Goal: Check status

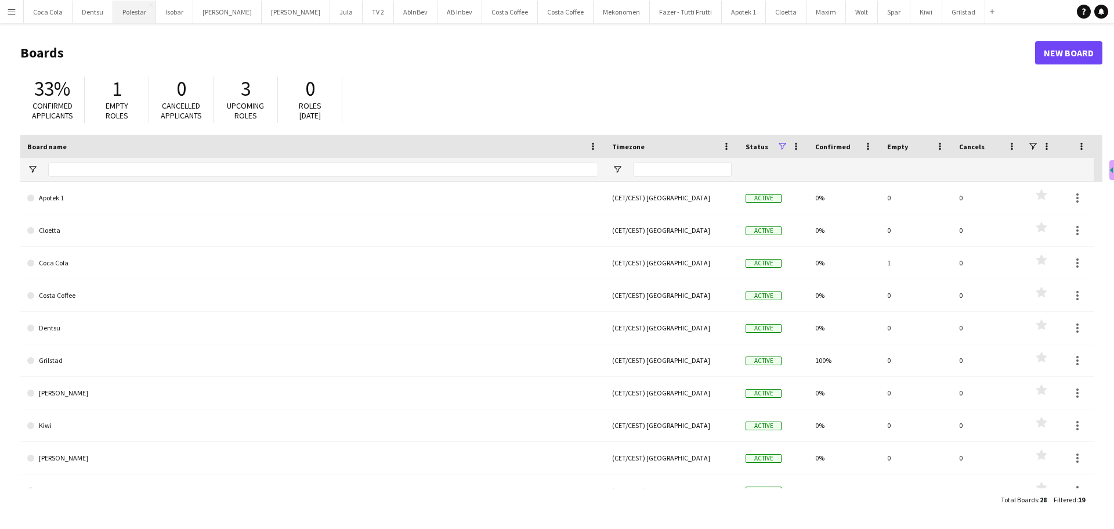
click at [140, 12] on button "Polestar Close" at bounding box center [134, 12] width 43 height 23
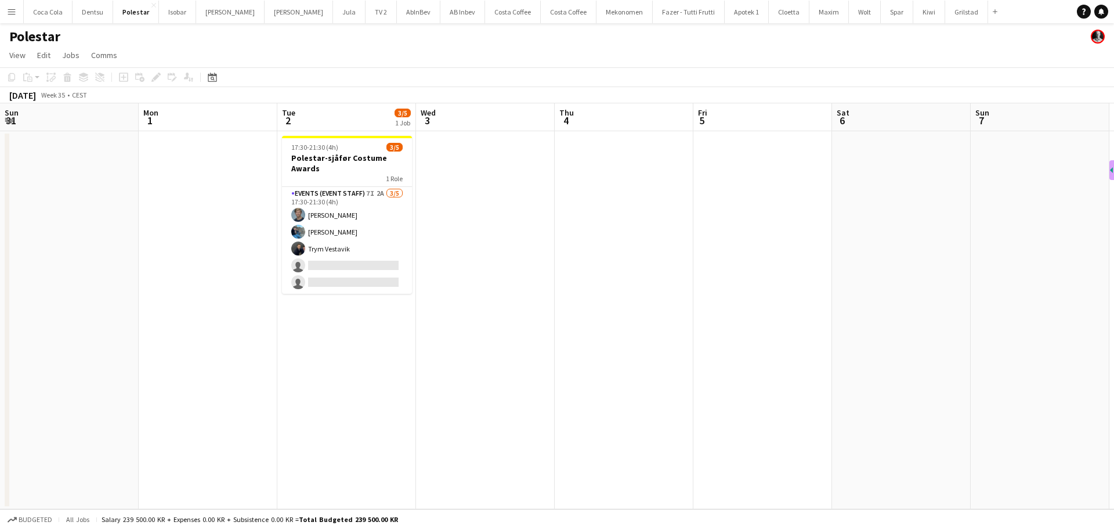
scroll to position [0, 418]
drag, startPoint x: 779, startPoint y: 249, endPoint x: 223, endPoint y: 206, distance: 558.2
click at [223, 206] on app-calendar-viewport "Thu 28 Fri 29 Sat 30 Sun 31 Mon 1 Tue 2 3/5 1 Job Wed 3 Thu 4 Fri 5 Sat 6 Sun 7…" at bounding box center [557, 306] width 1114 height 406
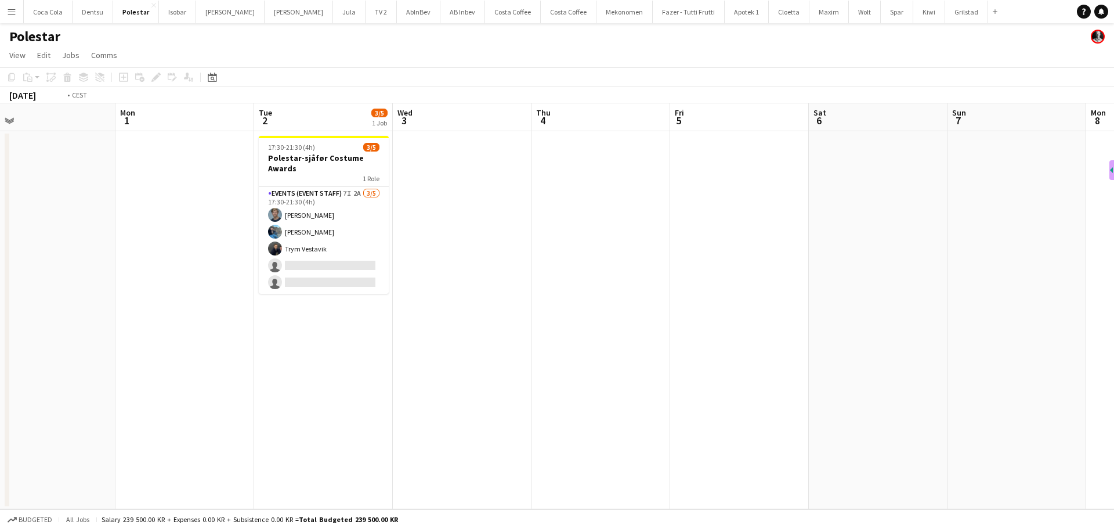
drag, startPoint x: 628, startPoint y: 242, endPoint x: 190, endPoint y: 240, distance: 437.6
click at [190, 240] on app-calendar-viewport "Thu 28 Fri 29 Sat 30 Sun 31 Mon 1 Tue 2 3/5 1 Job Wed 3 Thu 4 Fri 5 Sat 6 Sun 7…" at bounding box center [557, 306] width 1114 height 406
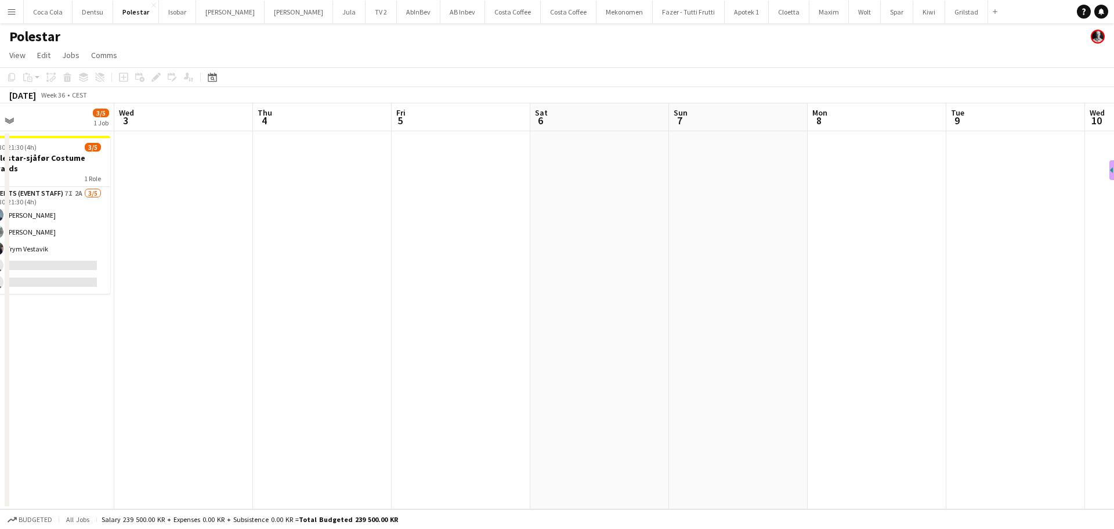
drag, startPoint x: 204, startPoint y: 240, endPoint x: 196, endPoint y: 220, distance: 21.1
click at [162, 231] on app-calendar-viewport "Sun 31 Mon 1 Tue 2 3/5 1 Job Wed 3 Thu 4 Fri 5 Sat 6 Sun 7 Mon 8 Tue 9 Wed 10 T…" at bounding box center [557, 306] width 1114 height 406
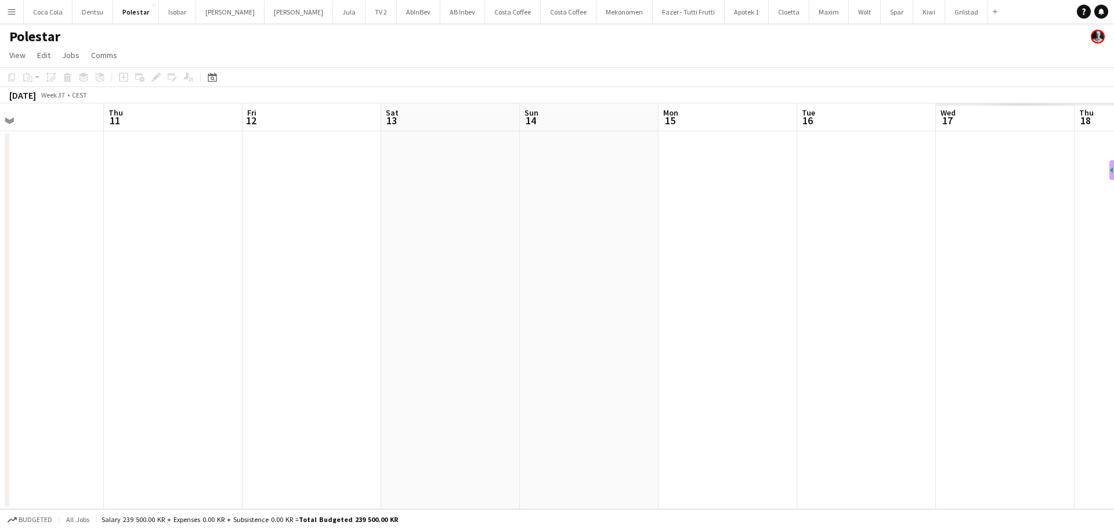
drag, startPoint x: 594, startPoint y: 288, endPoint x: 88, endPoint y: 201, distance: 514.1
click at [88, 201] on app-calendar-viewport "Sun 7 Mon 8 Tue 9 Wed 10 Thu 11 Fri 12 Sat 13 Sun 14 Mon 15 Tue 16 Wed 17 Thu 1…" at bounding box center [557, 306] width 1114 height 406
drag, startPoint x: 110, startPoint y: 211, endPoint x: 632, endPoint y: 266, distance: 525.2
click at [607, 265] on app-calendar-viewport "Sun 14 Mon 15 Tue 16 Wed 17 Thu 18 Fri 19 Sat 20 Sun 21 Mon 22 Tue 23 Wed 24 Th…" at bounding box center [557, 306] width 1114 height 406
drag, startPoint x: 249, startPoint y: 257, endPoint x: 724, endPoint y: 296, distance: 476.9
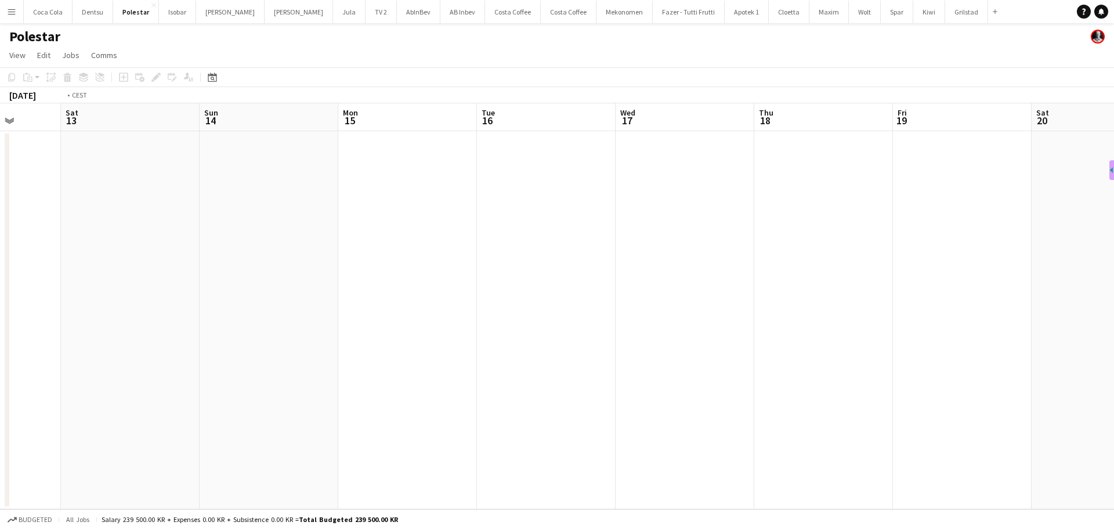
click at [918, 257] on app-calendar-viewport "Wed 10 Thu 11 Fri 12 Sat 13 Sun 14 Mon 15 Tue 16 Wed 17 Thu 18 Fri 19 Sat 20 Su…" at bounding box center [557, 306] width 1114 height 406
drag, startPoint x: 633, startPoint y: 280, endPoint x: 887, endPoint y: 280, distance: 254.8
click at [887, 280] on app-calendar-viewport "Fri 5 Sat 6 Sun 7 Mon 8 Tue 9 Wed 10 Thu 11 Fri 12 Sat 13 Sun 14 Mon 15 Tue 16 …" at bounding box center [557, 306] width 1114 height 406
drag, startPoint x: 377, startPoint y: 322, endPoint x: 883, endPoint y: 296, distance: 507.3
click at [971, 296] on app-calendar-viewport "Tue 2 3/5 1 Job Wed 3 Thu 4 Fri 5 Sat 6 Sun 7 Mon 8 Tue 9 Wed 10 Thu 11 Fri 12 …" at bounding box center [557, 306] width 1114 height 406
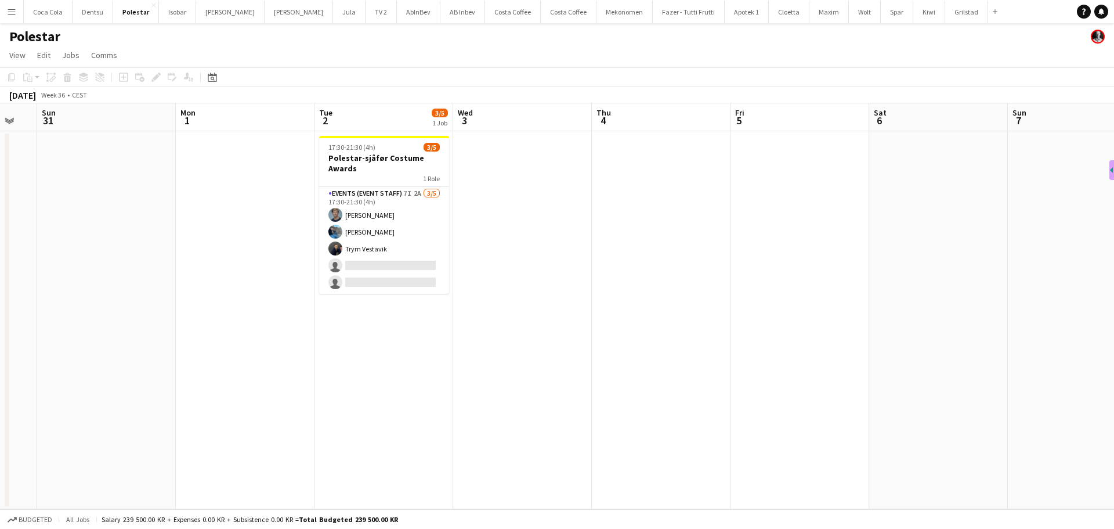
drag, startPoint x: 538, startPoint y: 299, endPoint x: 880, endPoint y: 266, distance: 343.5
click at [878, 266] on app-calendar-viewport "Fri 29 Sat 30 Sun 31 Mon 1 Tue 2 3/5 1 Job Wed 3 Thu 4 Fri 5 Sat 6 Sun 7 Mon 8 …" at bounding box center [557, 306] width 1114 height 406
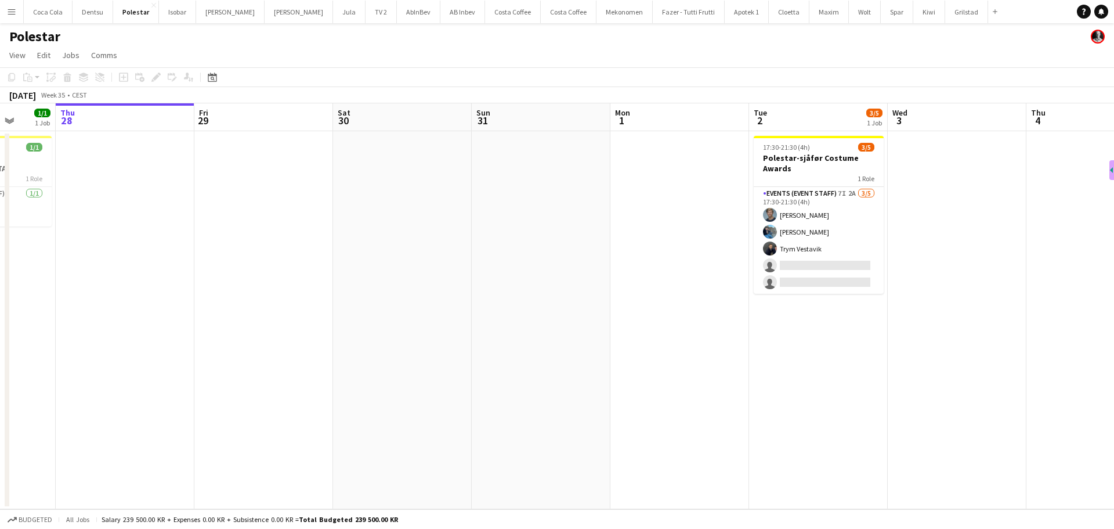
drag, startPoint x: 496, startPoint y: 313, endPoint x: 716, endPoint y: 273, distance: 224.1
click at [716, 273] on app-calendar-viewport "Mon 25 Tue 26 1/1 1 Job Wed 27 1/1 1 Job Thu 28 Fri 29 Sat 30 Sun 31 Mon 1 Tue …" at bounding box center [557, 306] width 1114 height 406
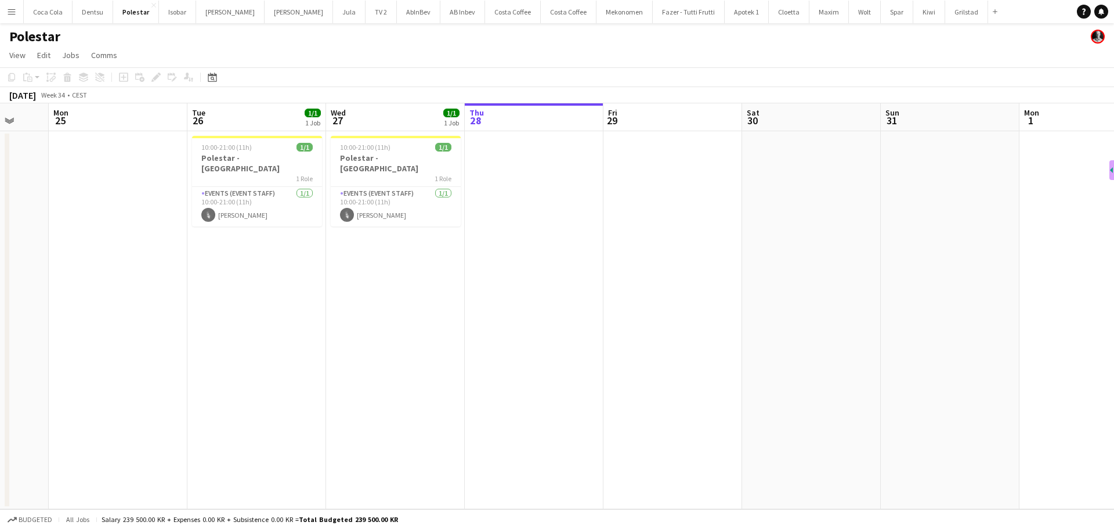
scroll to position [0, 364]
click at [415, 310] on app-calendar-viewport "Fri 22 Sat 23 Sun 24 Mon 25 Tue 26 1/1 1 Job Wed 27 1/1 1 Job Thu 28 Fri 29 Sat…" at bounding box center [557, 306] width 1114 height 406
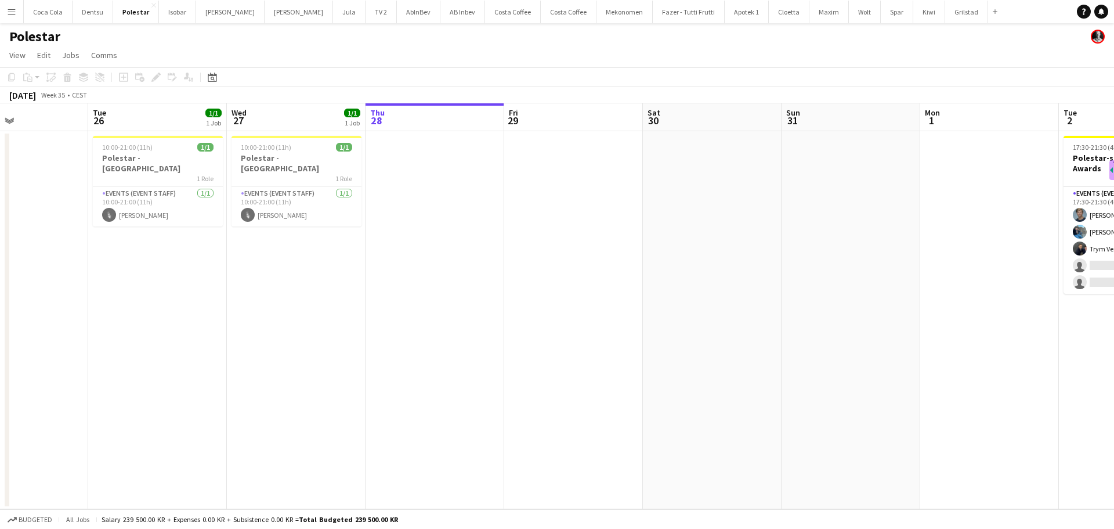
drag, startPoint x: 591, startPoint y: 290, endPoint x: 362, endPoint y: 366, distance: 241.1
click at [350, 369] on app-calendar-viewport "Sat 23 Sun 24 Mon 25 Tue 26 1/1 1 Job Wed 27 1/1 1 Job Thu 28 Fri 29 Sat 30 Sun…" at bounding box center [557, 306] width 1114 height 406
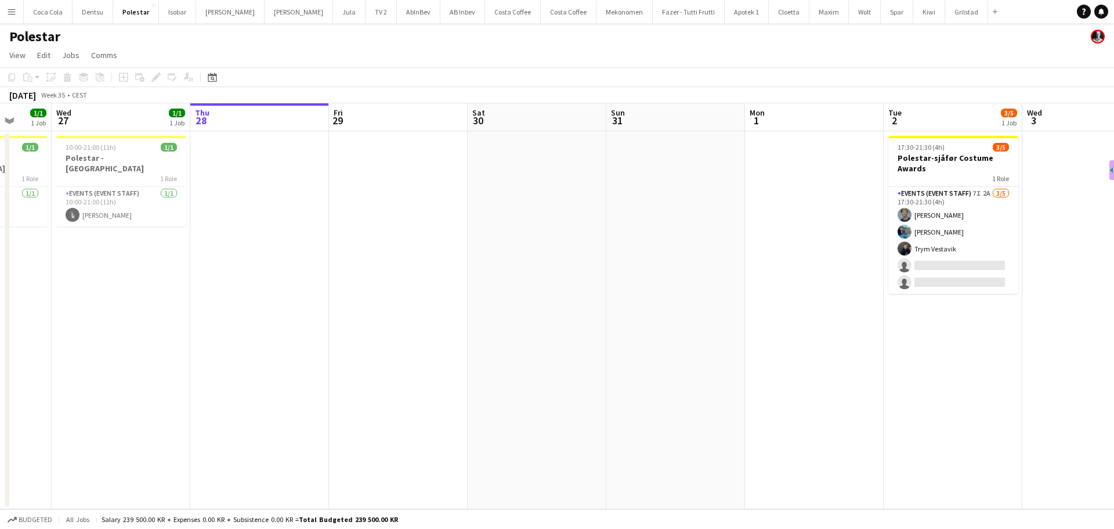
drag, startPoint x: 677, startPoint y: 337, endPoint x: 649, endPoint y: 335, distance: 27.4
click at [649, 335] on app-calendar-viewport "Sun 24 Mon 25 Tue 26 1/1 1 Job Wed 27 1/1 1 Job Thu 28 Fri 29 Sat 30 Sun 31 Mon…" at bounding box center [557, 306] width 1114 height 406
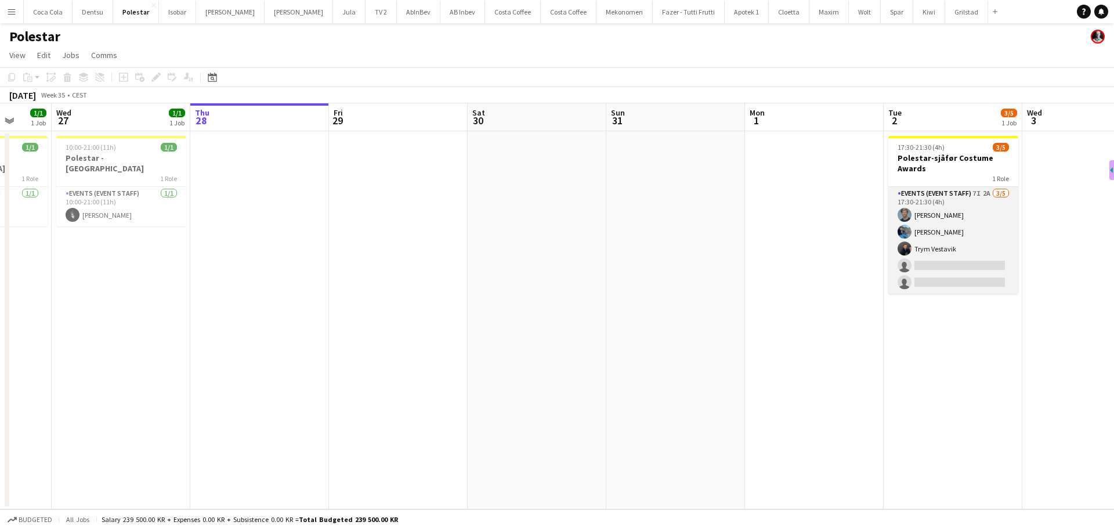
click at [984, 240] on app-card-role "Events (Event Staff) 7I 2A [DATE] 17:30-21:30 (4h) [PERSON_NAME] [PERSON_NAME] …" at bounding box center [954, 240] width 130 height 107
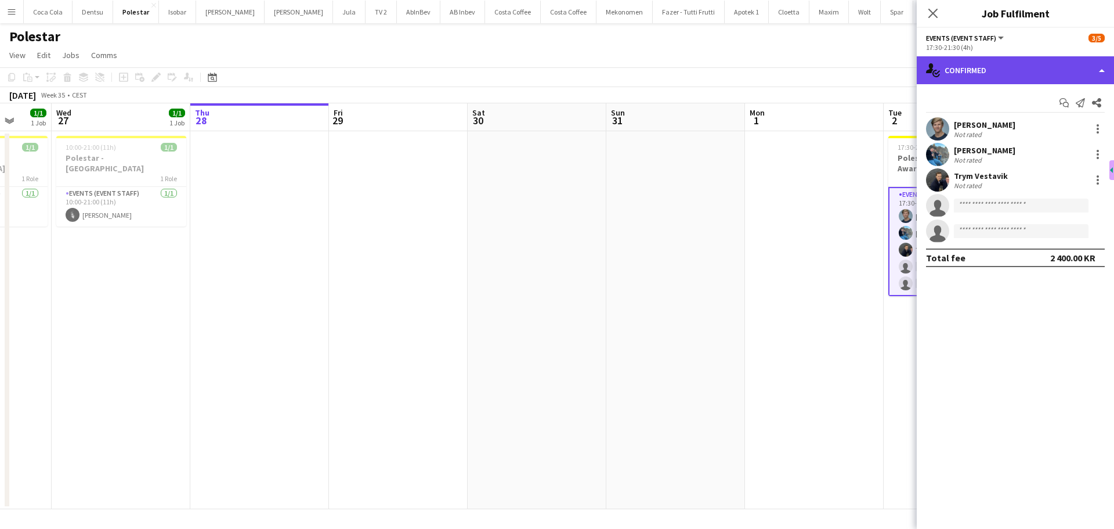
click at [1042, 66] on div "single-neutral-actions-check-2 Confirmed" at bounding box center [1015, 70] width 197 height 28
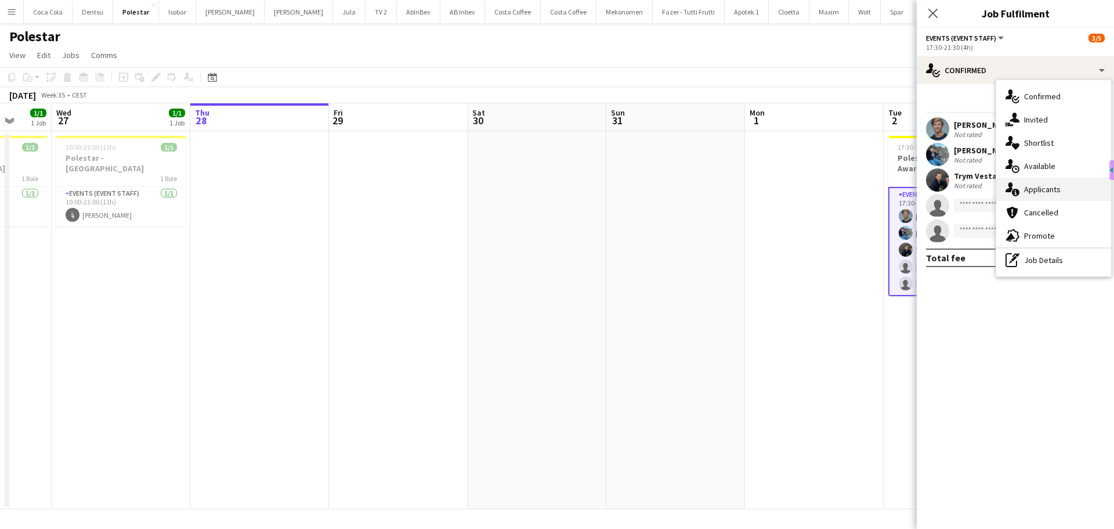
click at [1061, 189] on div "single-neutral-actions-information Applicants" at bounding box center [1053, 189] width 115 height 23
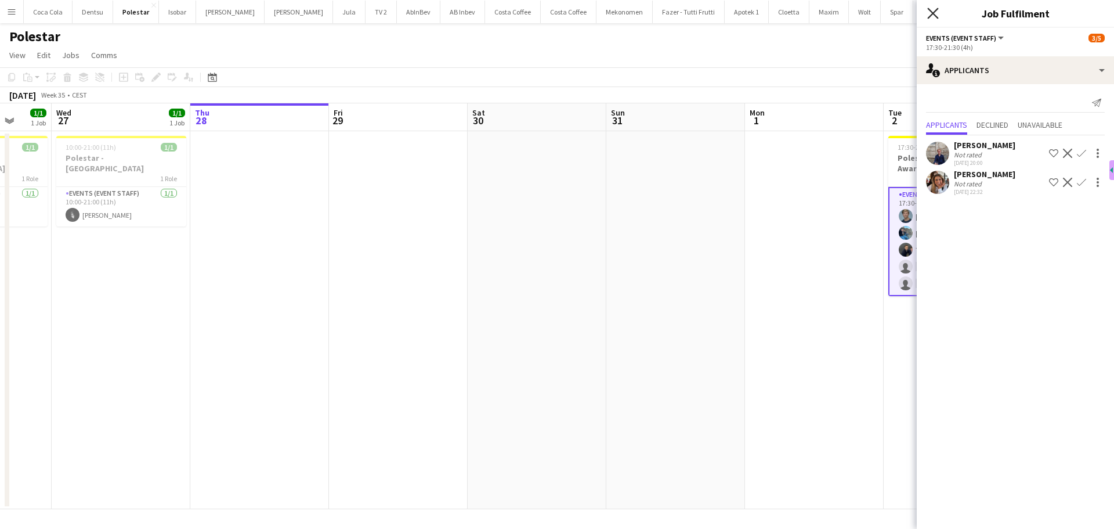
click at [933, 14] on icon at bounding box center [932, 13] width 11 height 11
